Goal: Task Accomplishment & Management: Manage account settings

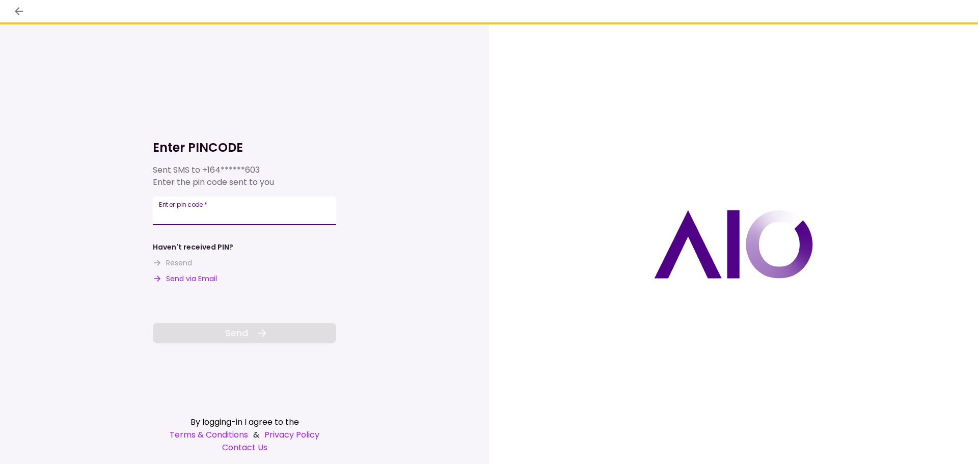
click at [276, 203] on input "Enter pin code   *" at bounding box center [244, 211] width 183 height 29
click at [165, 278] on button "Send via Email" at bounding box center [185, 279] width 64 height 11
click at [201, 213] on input "Enter pin code   *" at bounding box center [244, 211] width 183 height 29
paste input "******"
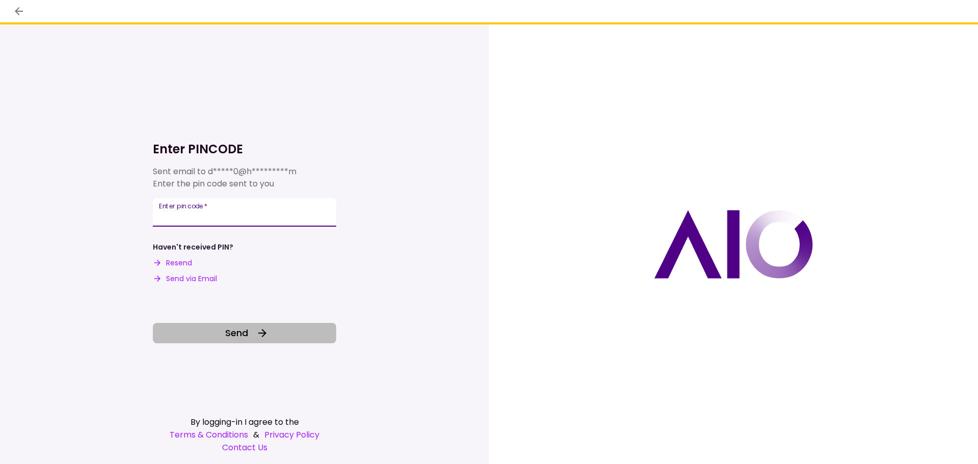
type input "******"
click at [273, 331] on button "Send" at bounding box center [244, 333] width 183 height 20
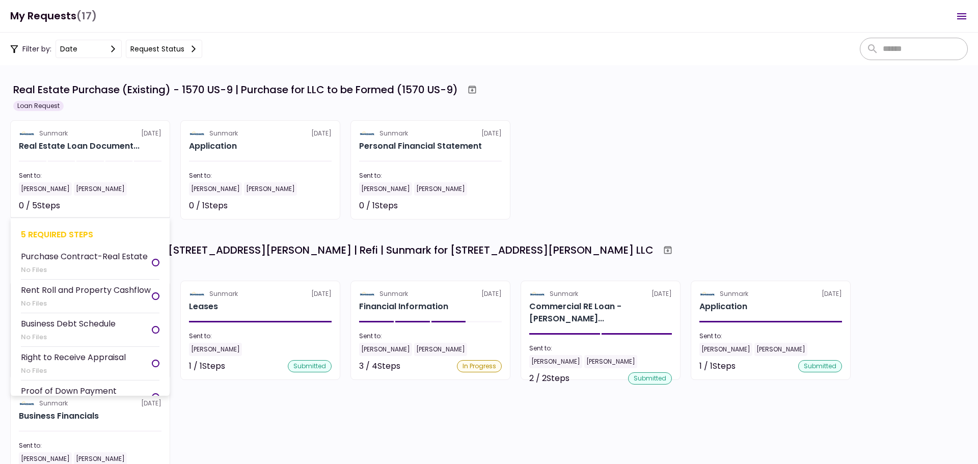
click at [137, 195] on div "[PERSON_NAME]" at bounding box center [90, 188] width 143 height 13
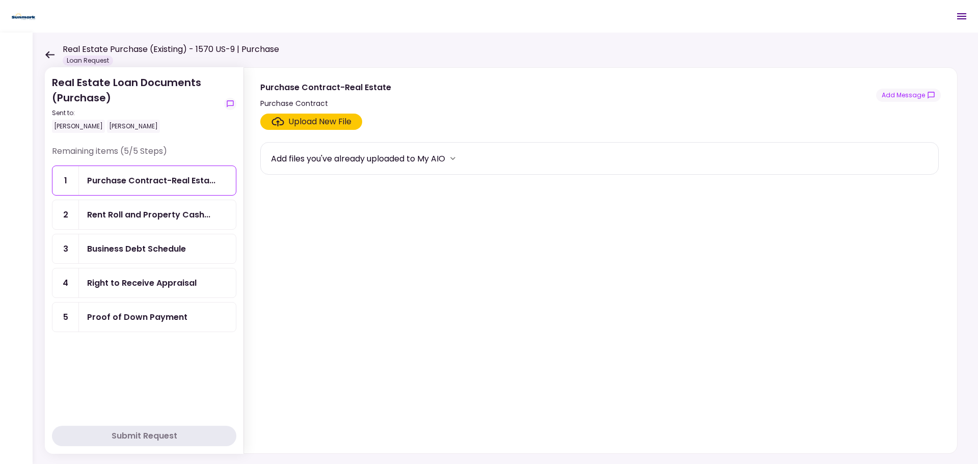
click at [137, 195] on div "Purchase Contract-Real Esta..." at bounding box center [157, 180] width 157 height 29
click at [137, 223] on div "Rent Roll and Property Cash..." at bounding box center [157, 214] width 157 height 29
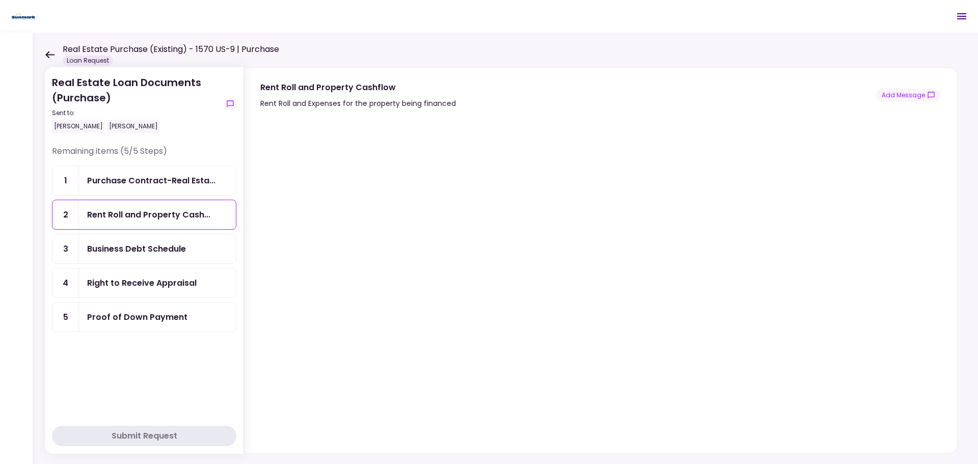
click at [49, 50] on div "Real Estate Purchase (Existing) - 1570 US-9 | Purchase Loan Request" at bounding box center [162, 54] width 234 height 22
click at [49, 51] on icon at bounding box center [50, 55] width 10 height 8
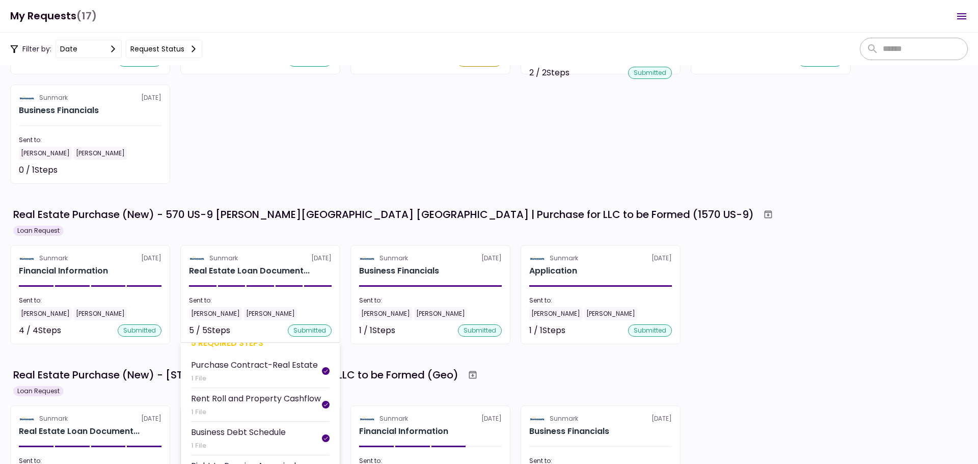
scroll to position [31, 0]
click at [252, 392] on div "Rent Roll and Property Cashflow" at bounding box center [256, 397] width 130 height 13
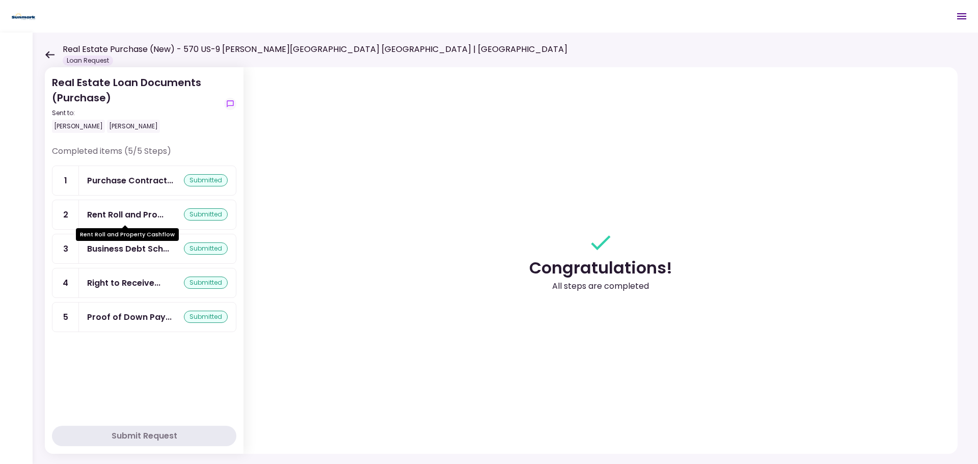
click at [151, 217] on div "Rent Roll and Pro..." at bounding box center [125, 214] width 76 height 13
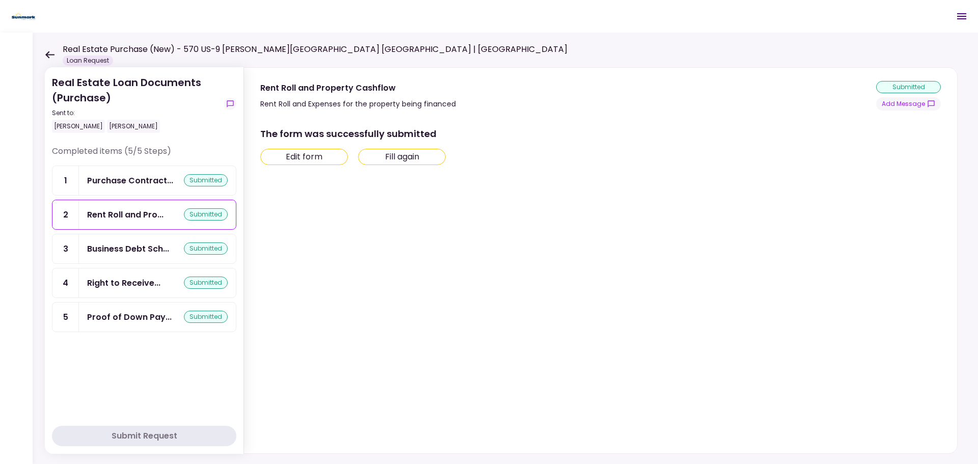
click at [316, 163] on button "Edit form" at bounding box center [304, 157] width 88 height 16
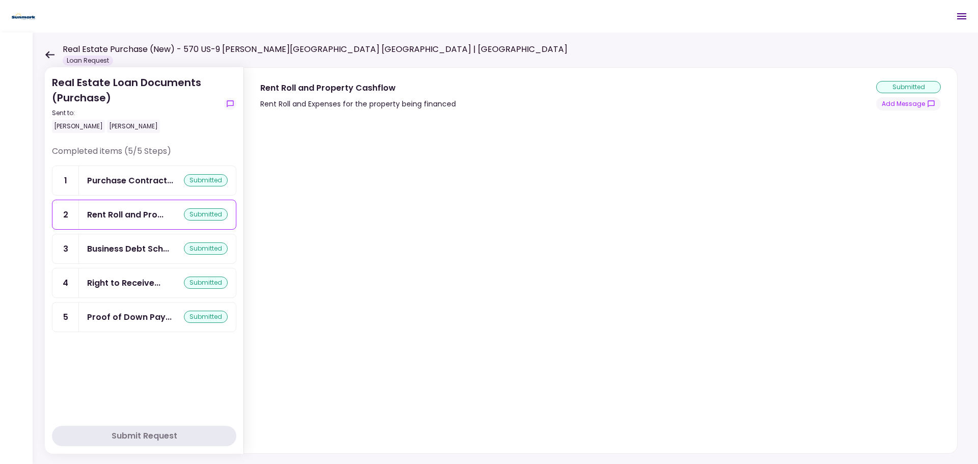
click at [912, 84] on div "submitted" at bounding box center [908, 87] width 65 height 12
click at [51, 53] on icon at bounding box center [50, 55] width 10 height 8
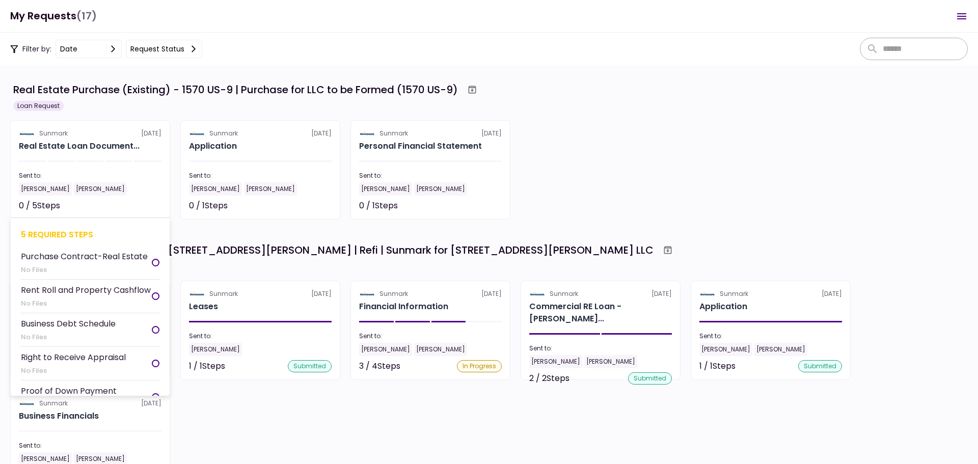
click at [109, 297] on div "Rent Roll and Property Cashflow" at bounding box center [86, 290] width 130 height 13
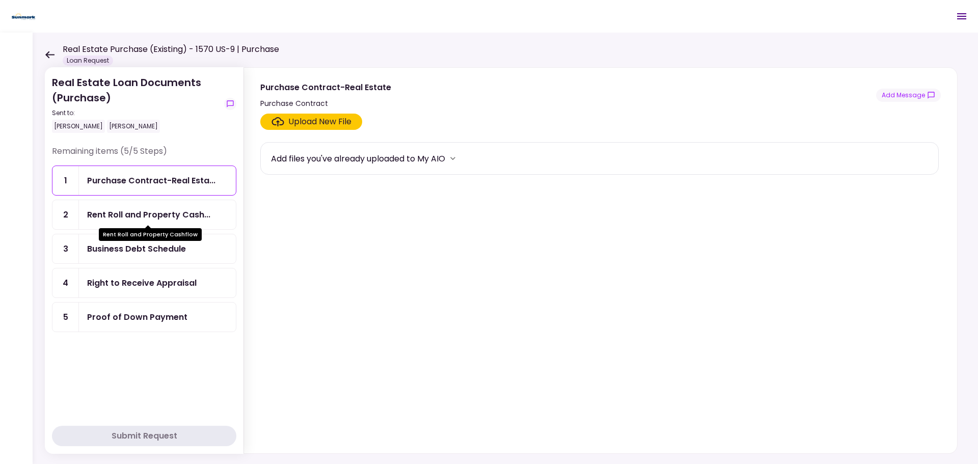
click at [167, 219] on div "Rent Roll and Property Cash..." at bounding box center [148, 214] width 123 height 13
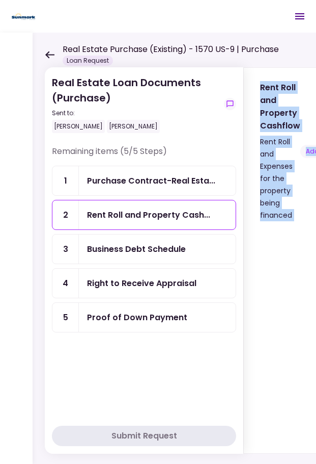
drag, startPoint x: 208, startPoint y: 460, endPoint x: 261, endPoint y: 455, distance: 53.7
click at [261, 455] on div "Real Estate Loan Documents (Purchase) Sent to: [PERSON_NAME] Remaining items (5…" at bounding box center [191, 248] width 316 height 431
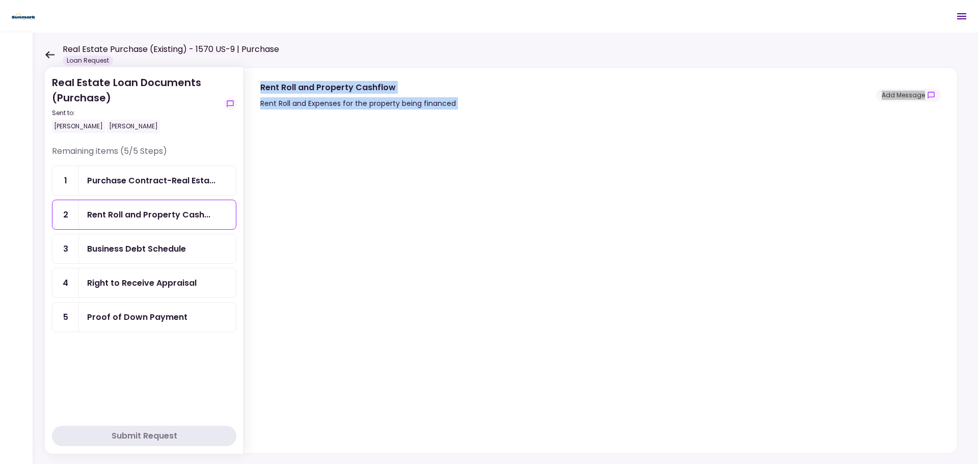
click at [159, 254] on div "Business Debt Schedule" at bounding box center [136, 249] width 99 height 13
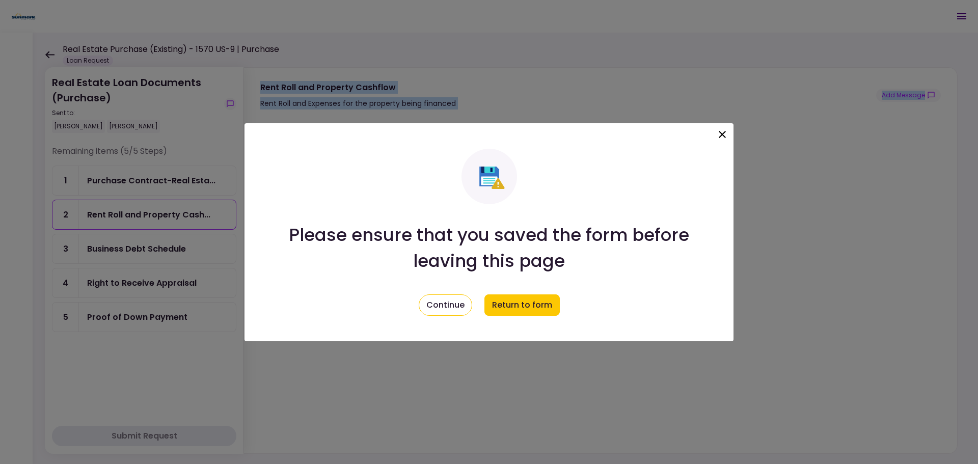
click at [724, 132] on icon at bounding box center [722, 134] width 7 height 7
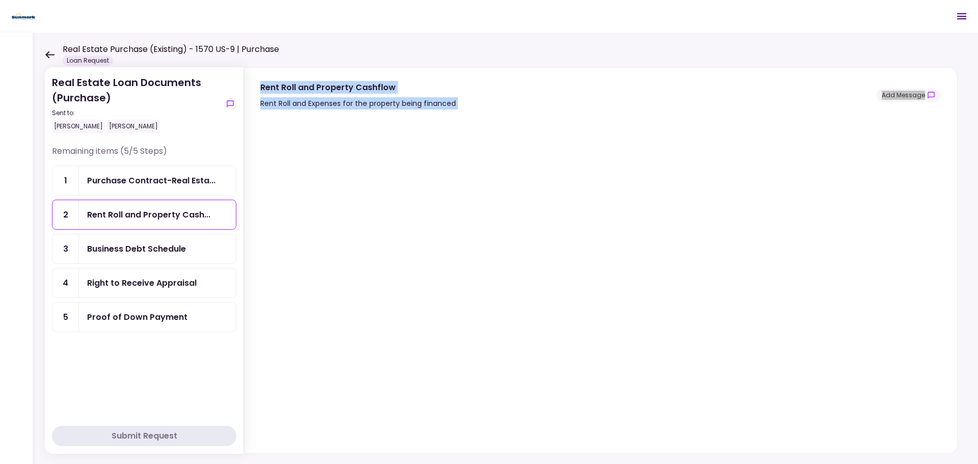
click at [162, 249] on div "Business Debt Schedule" at bounding box center [136, 249] width 99 height 13
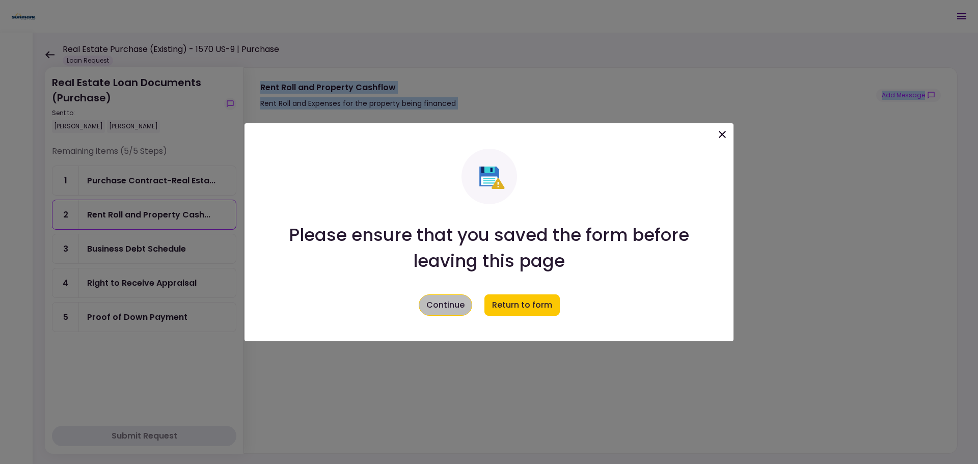
click at [451, 310] on button "Continue" at bounding box center [445, 304] width 53 height 21
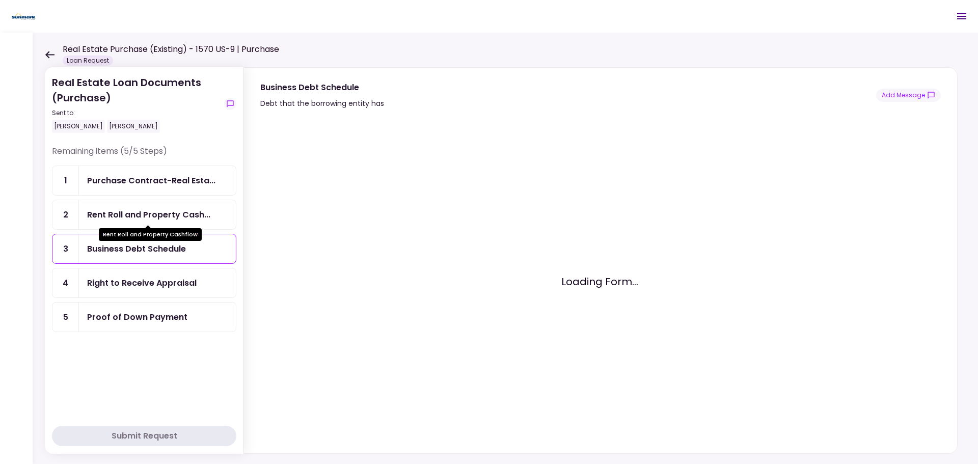
click at [192, 218] on div "Rent Roll and Property Cash..." at bounding box center [148, 214] width 123 height 13
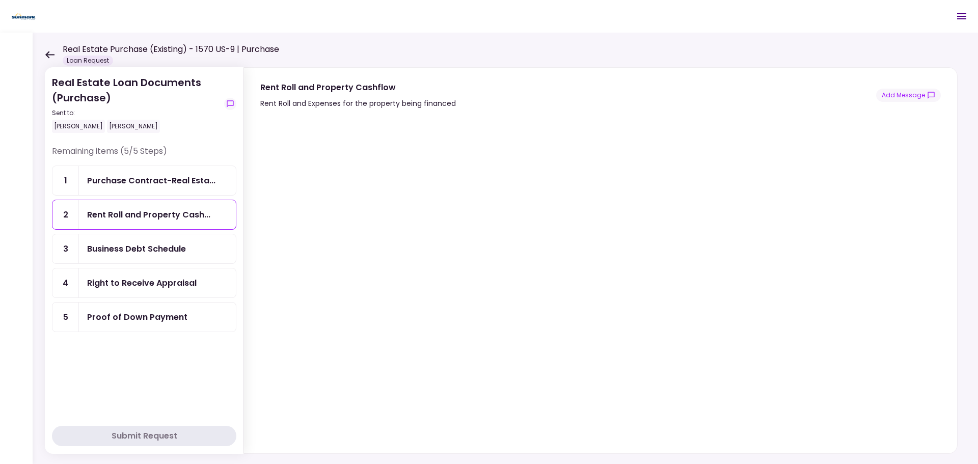
click at [166, 252] on div "Business Debt Schedule" at bounding box center [136, 249] width 99 height 13
click at [180, 280] on div "Right to Receive Appraisal" at bounding box center [142, 283] width 110 height 13
click at [96, 316] on div "Proof of Down Payment" at bounding box center [137, 317] width 100 height 13
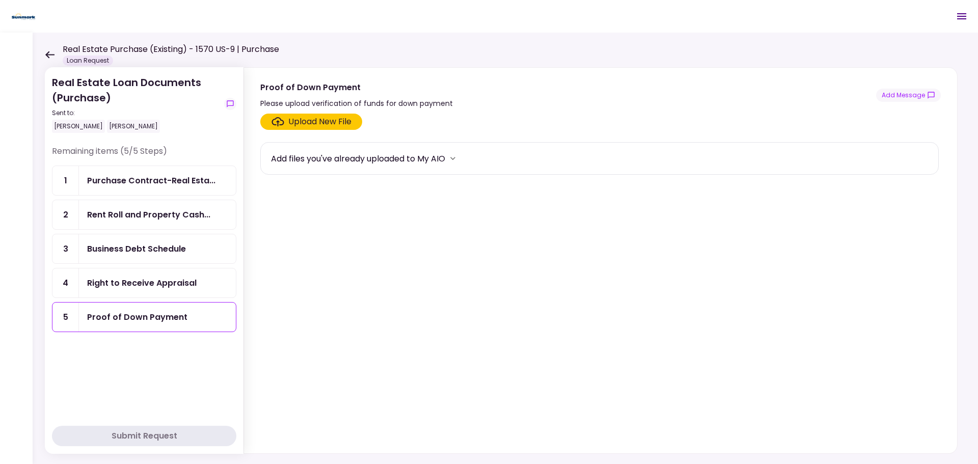
click at [46, 52] on icon at bounding box center [50, 55] width 10 height 8
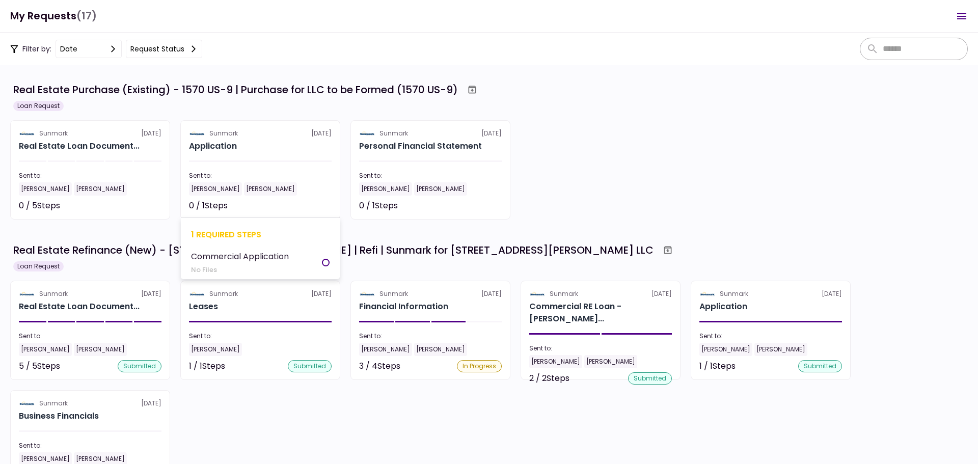
click at [295, 151] on div "Application" at bounding box center [260, 146] width 143 height 12
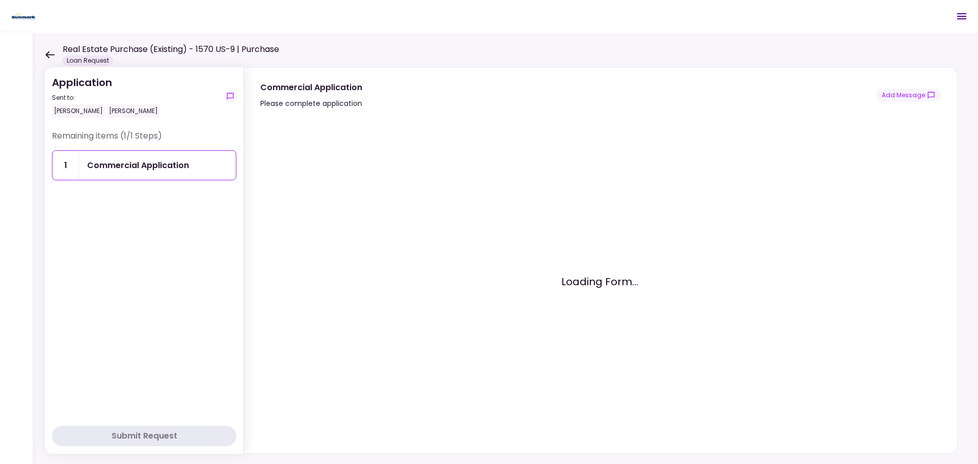
click at [180, 165] on div "Commercial Application" at bounding box center [138, 165] width 102 height 13
click at [50, 55] on icon at bounding box center [49, 54] width 9 height 7
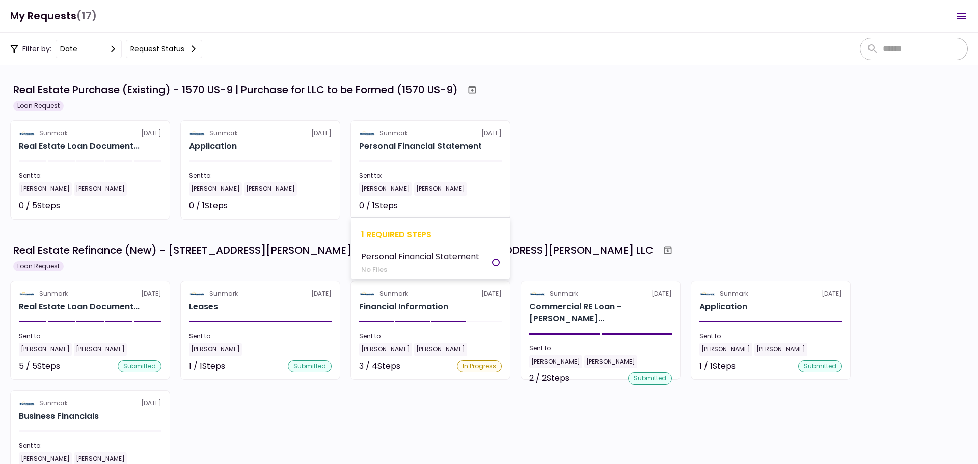
click at [417, 160] on div at bounding box center [430, 161] width 143 height 2
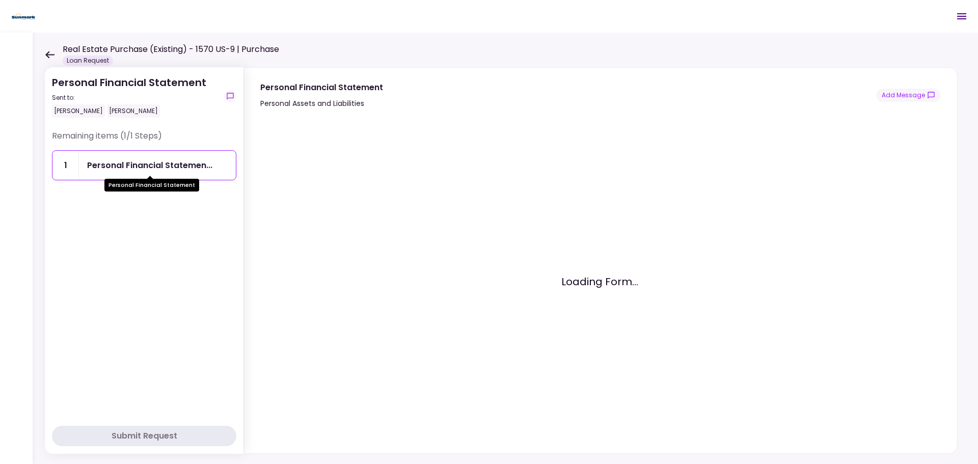
click at [186, 169] on div "Personal Financial Statemen..." at bounding box center [149, 165] width 125 height 13
click at [51, 58] on icon at bounding box center [50, 55] width 10 height 8
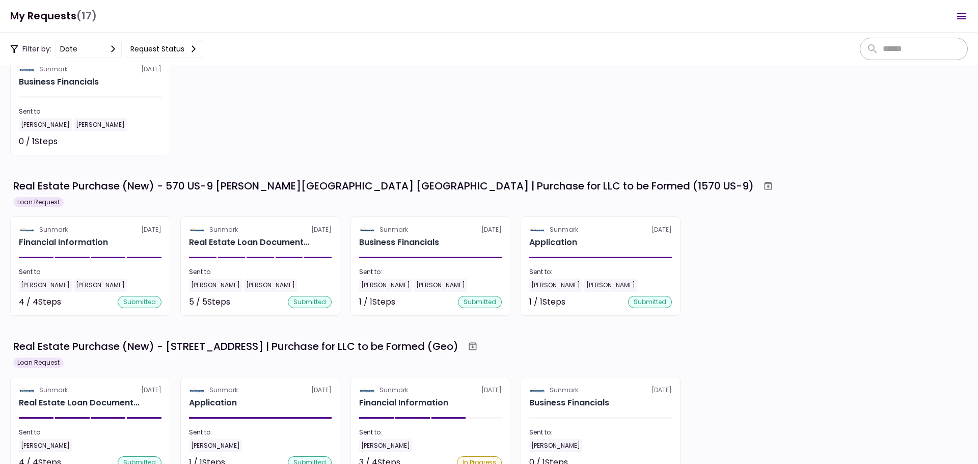
scroll to position [332, 0]
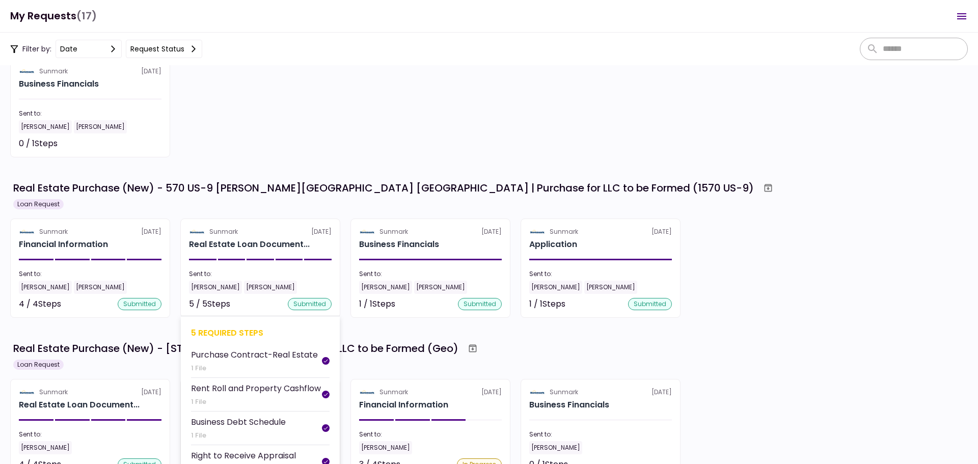
click at [238, 259] on div at bounding box center [232, 260] width 28 height 2
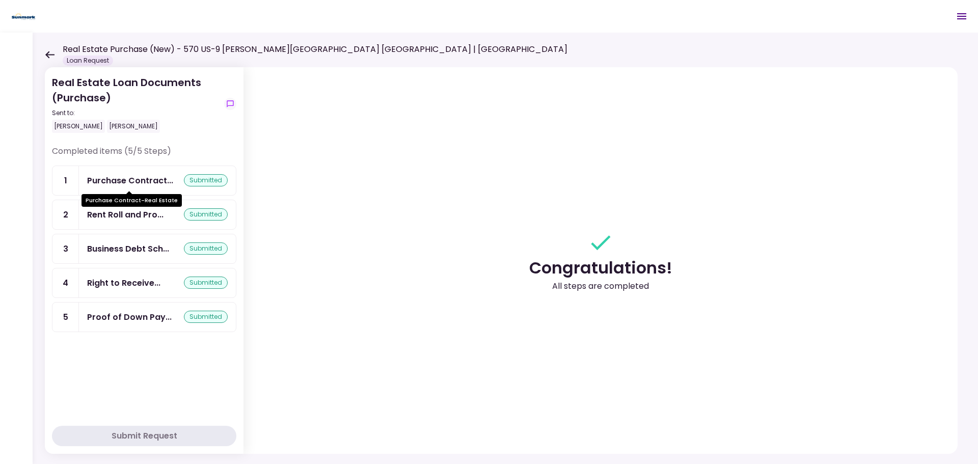
click at [105, 182] on div "Purchase Contract..." at bounding box center [130, 180] width 86 height 13
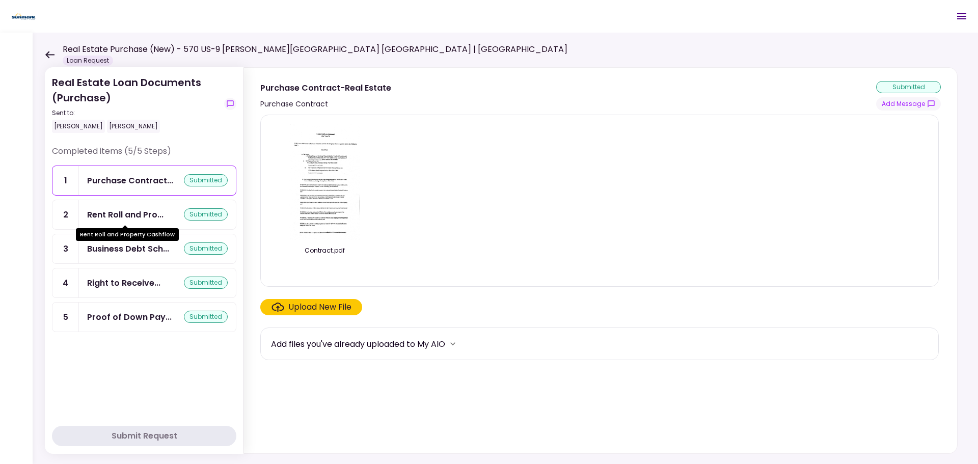
click at [100, 211] on div "Rent Roll and Pro..." at bounding box center [125, 214] width 76 height 13
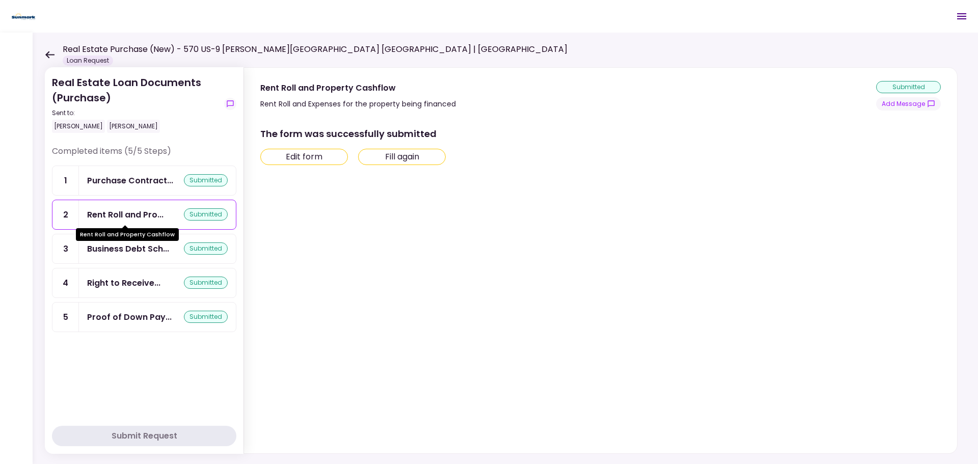
click at [100, 211] on div "Rent Roll and Pro..." at bounding box center [125, 214] width 76 height 13
click at [117, 250] on div "Business Debt Sch..." at bounding box center [128, 249] width 82 height 13
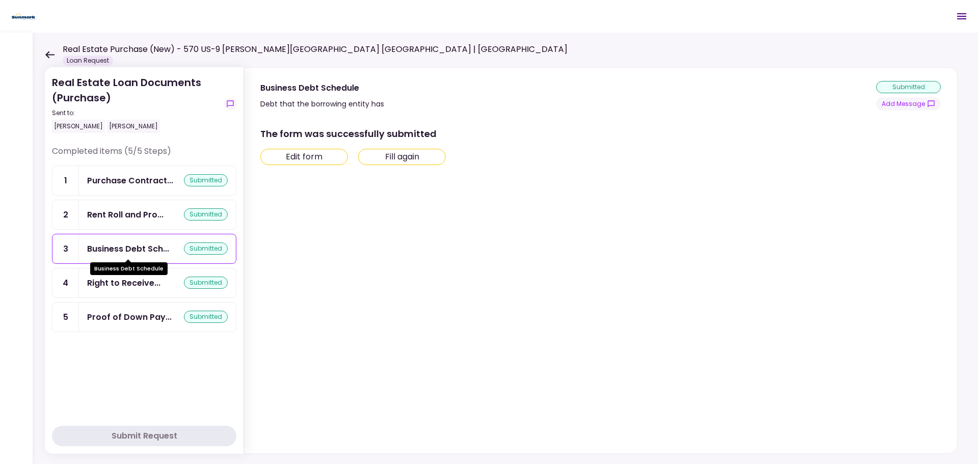
click at [117, 250] on div "Business Debt Sch..." at bounding box center [128, 249] width 82 height 13
click at [101, 177] on div "Purchase Contract..." at bounding box center [130, 180] width 86 height 13
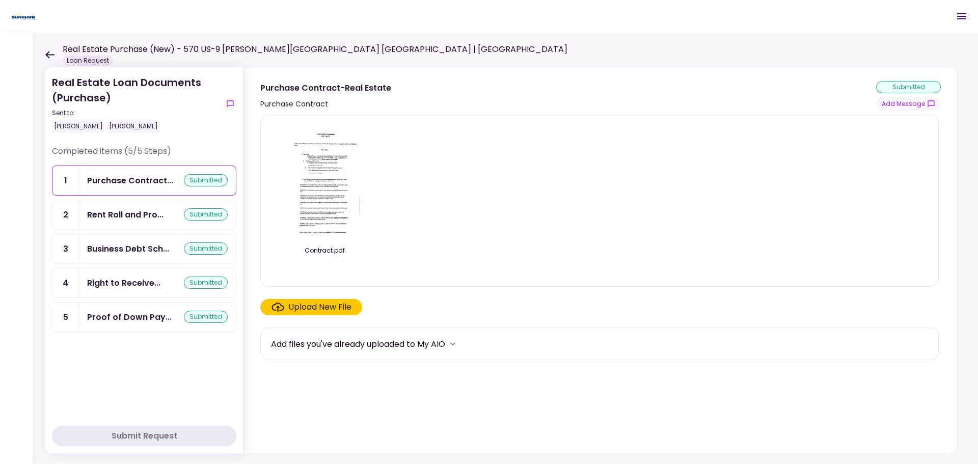
click at [89, 267] on ul "1 Purchase Contract... submitted 2 Rent Roll and Pro... submitted 3 Business De…" at bounding box center [144, 249] width 184 height 167
click at [99, 250] on div "Business Debt Sch..." at bounding box center [128, 249] width 82 height 13
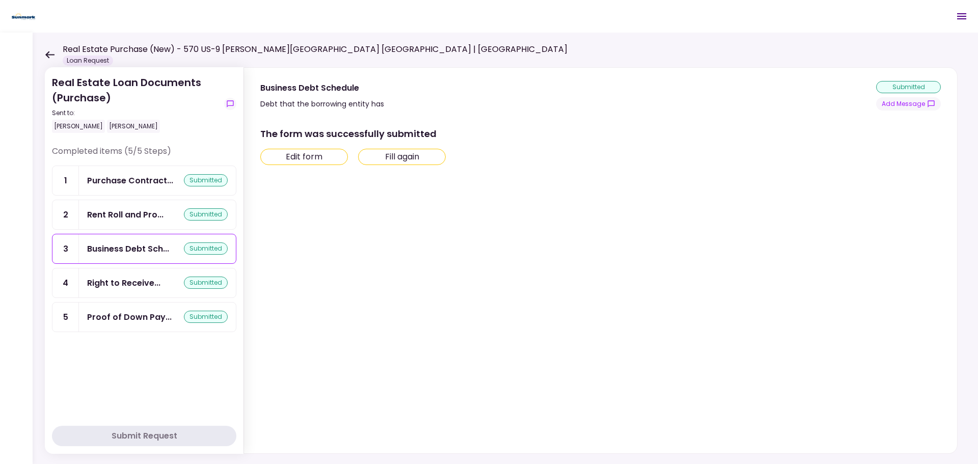
click at [286, 159] on button "Edit form" at bounding box center [304, 157] width 88 height 16
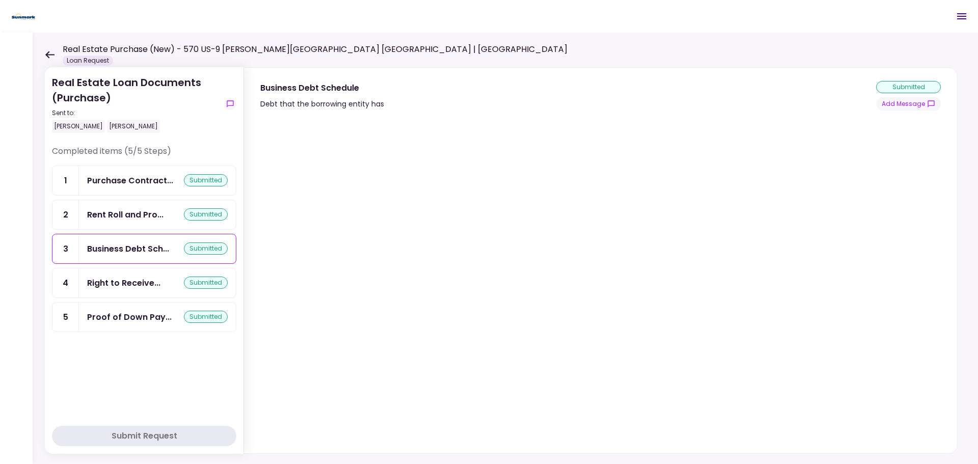
click at [905, 86] on div "submitted" at bounding box center [908, 87] width 65 height 12
click at [968, 15] on icon "Open menu" at bounding box center [962, 16] width 12 height 12
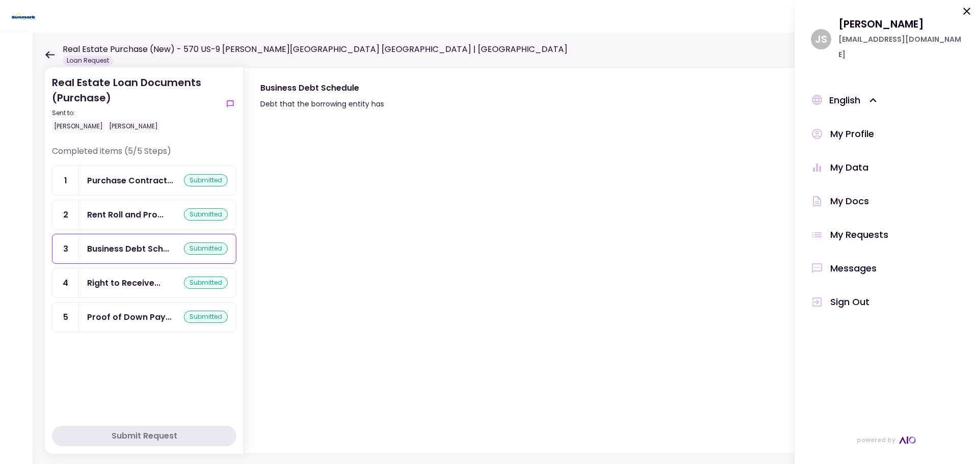
click at [852, 194] on div "My Docs" at bounding box center [849, 201] width 39 height 15
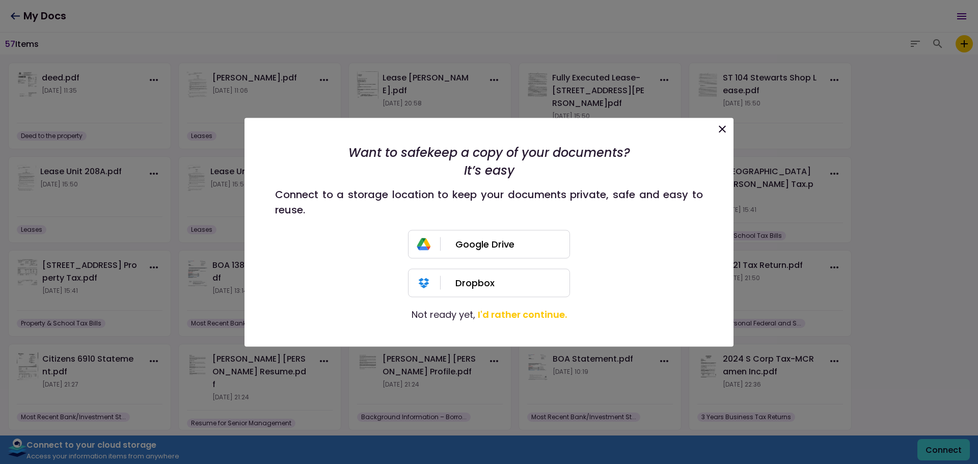
click at [514, 248] on div "Google Drive" at bounding box center [512, 244] width 114 height 28
click at [728, 130] on icon at bounding box center [722, 129] width 12 height 12
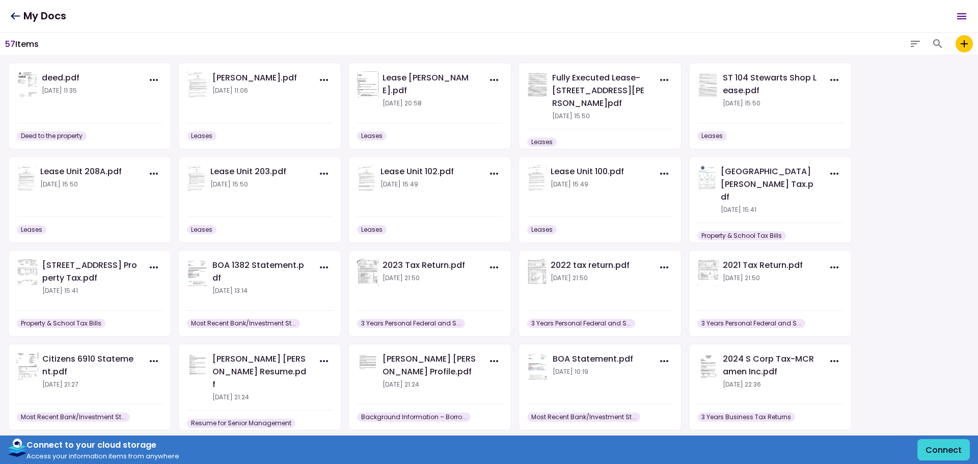
click at [13, 19] on icon at bounding box center [15, 16] width 10 height 8
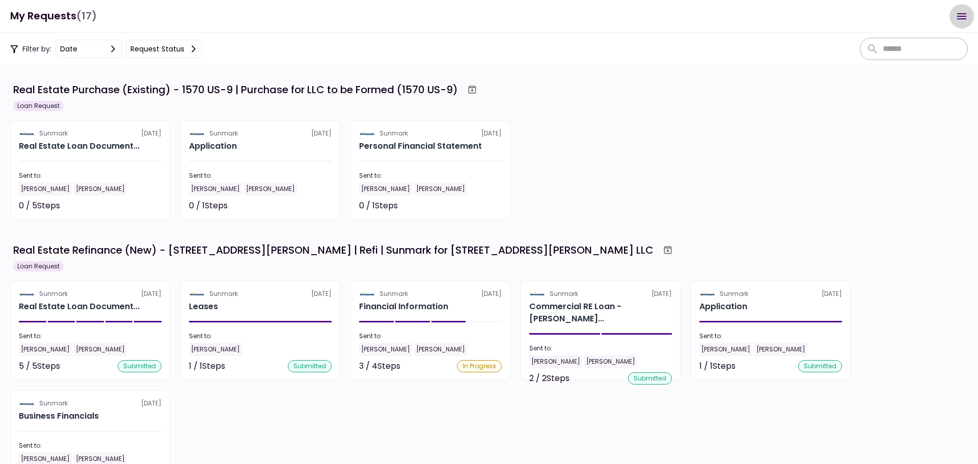
click at [960, 12] on icon "Open menu" at bounding box center [962, 16] width 12 height 12
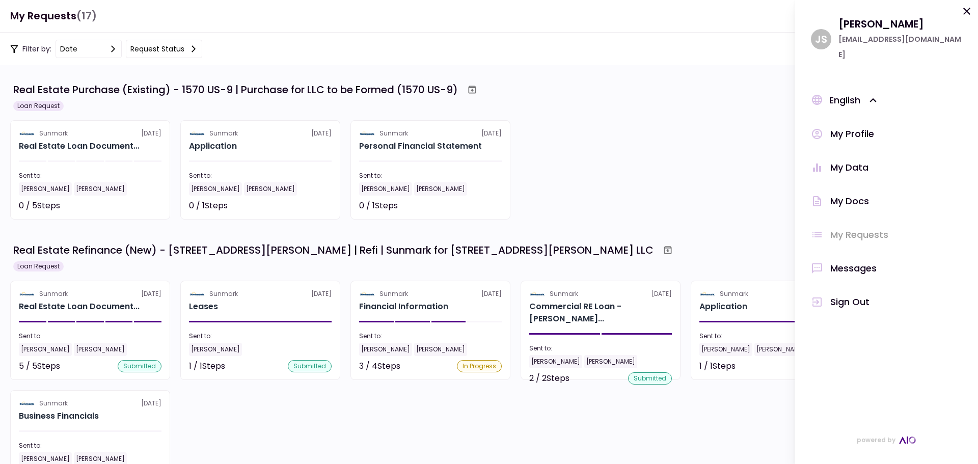
click at [851, 160] on div "My Data" at bounding box center [849, 167] width 38 height 15
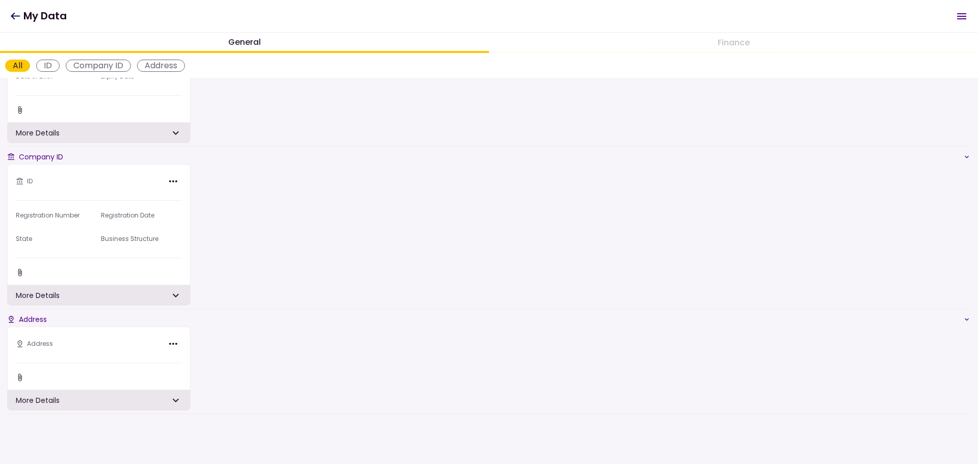
scroll to position [113, 0]
click at [964, 15] on icon "Open menu" at bounding box center [962, 16] width 12 height 12
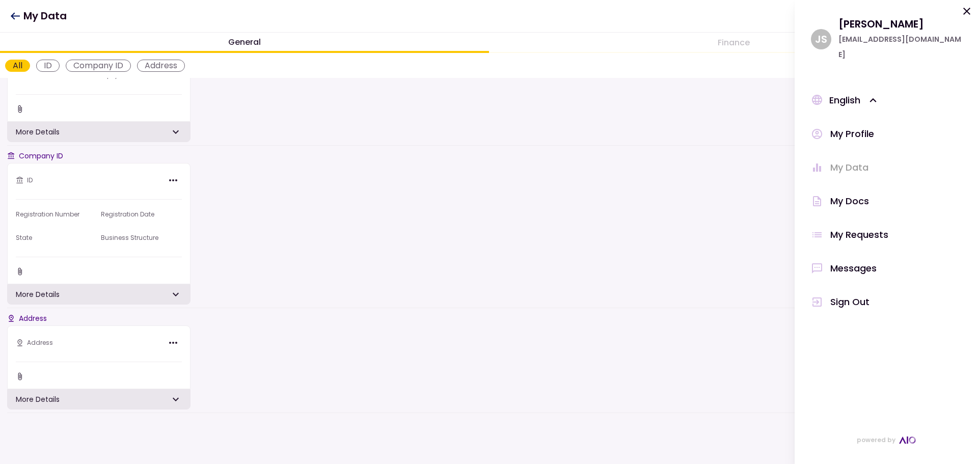
click at [862, 194] on div "My Docs" at bounding box center [849, 201] width 39 height 15
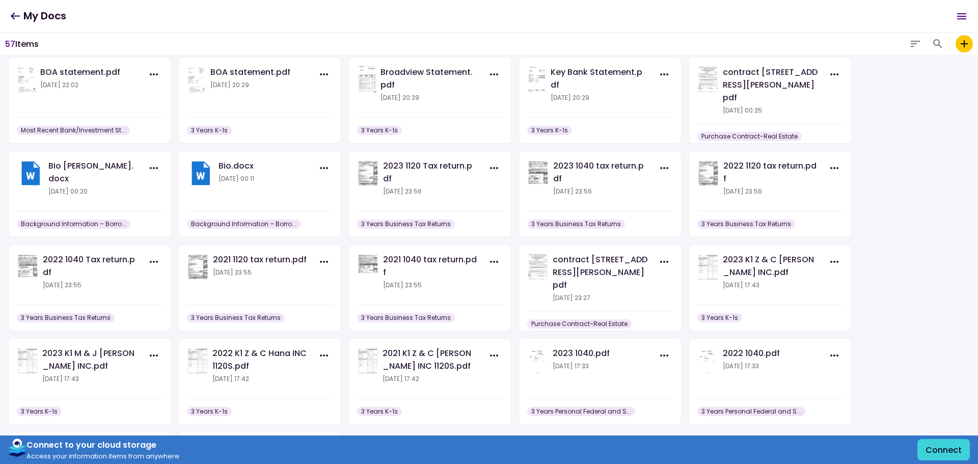
scroll to position [662, 0]
click at [261, 193] on div "Bio.docx [DATE] 00:11" at bounding box center [263, 180] width 89 height 43
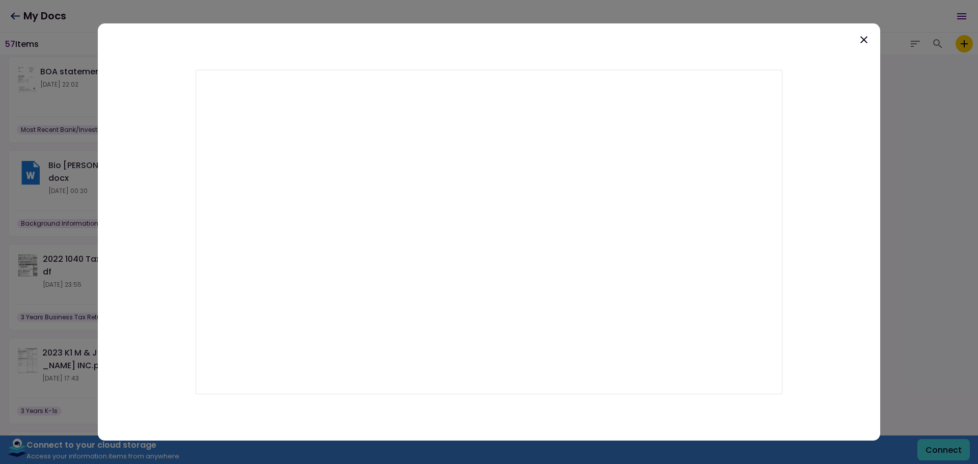
click at [863, 46] on div at bounding box center [489, 232] width 783 height 418
click at [864, 42] on icon at bounding box center [864, 40] width 12 height 12
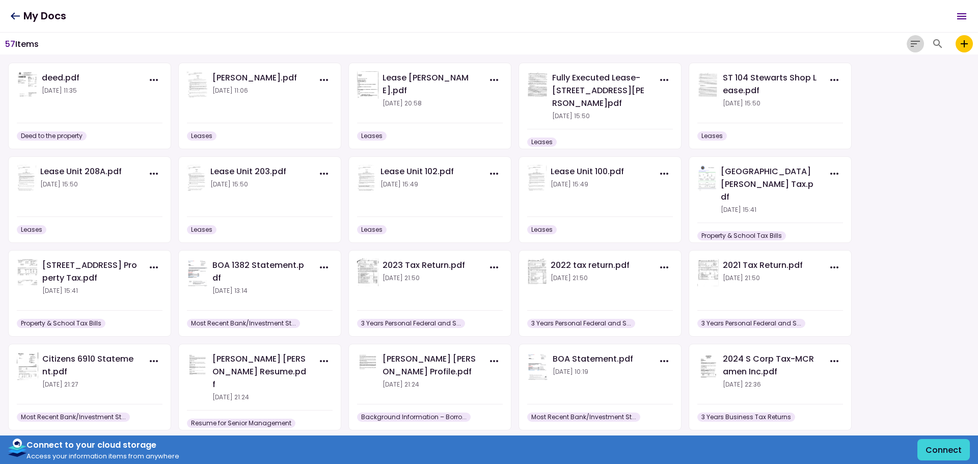
click at [918, 40] on icon "button" at bounding box center [915, 44] width 12 height 12
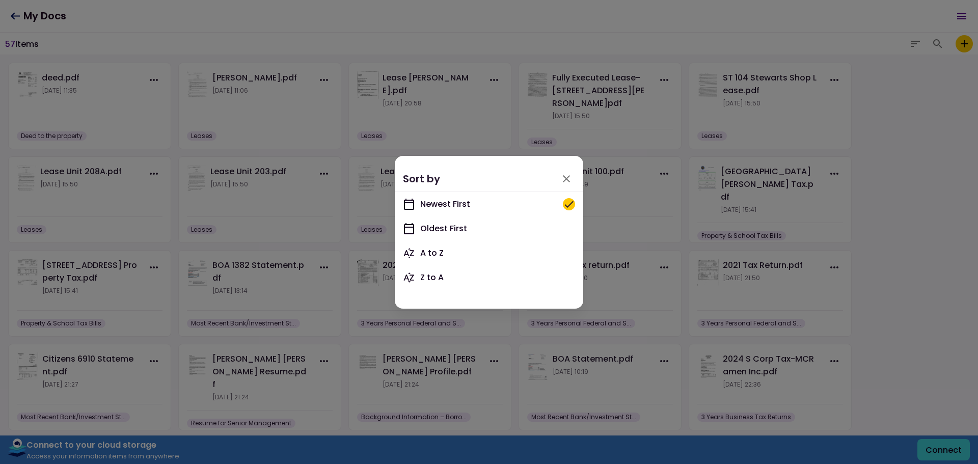
click at [566, 173] on icon "button" at bounding box center [566, 179] width 12 height 12
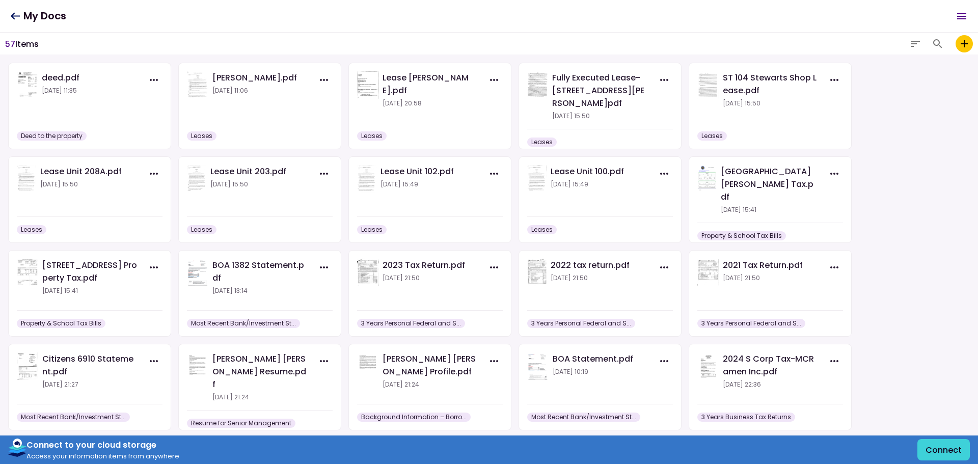
click at [964, 43] on icon "add to my vault" at bounding box center [964, 43] width 7 height 7
click at [0, 0] on input "add to my vault" at bounding box center [0, 0] width 0 height 0
click at [18, 18] on icon at bounding box center [15, 16] width 10 height 8
